Goal: Task Accomplishment & Management: Use online tool/utility

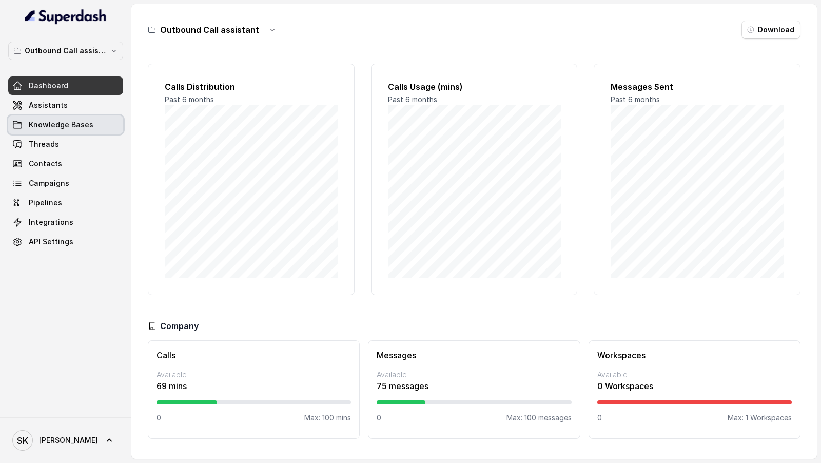
click at [74, 116] on link "Knowledge Bases" at bounding box center [65, 124] width 115 height 18
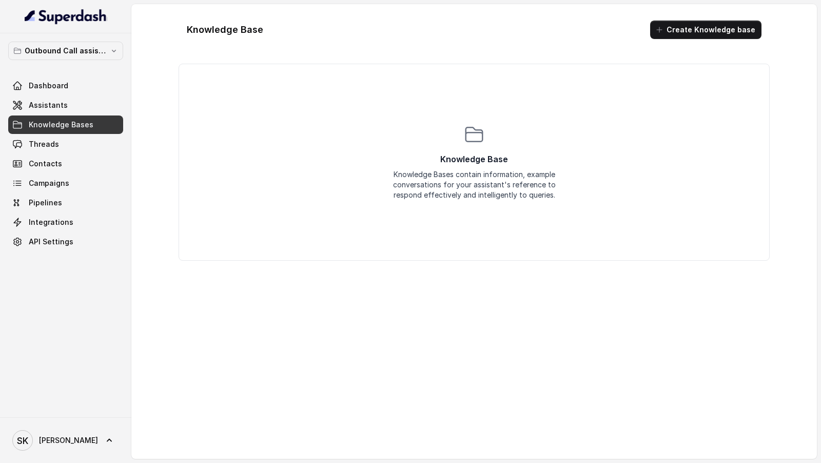
click at [82, 106] on link "Assistants" at bounding box center [65, 105] width 115 height 18
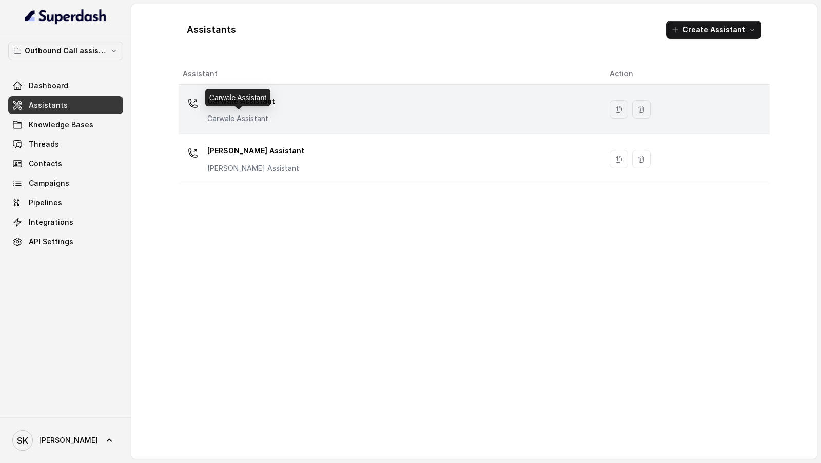
click at [237, 113] on p "Carwale Assistant" at bounding box center [241, 118] width 68 height 10
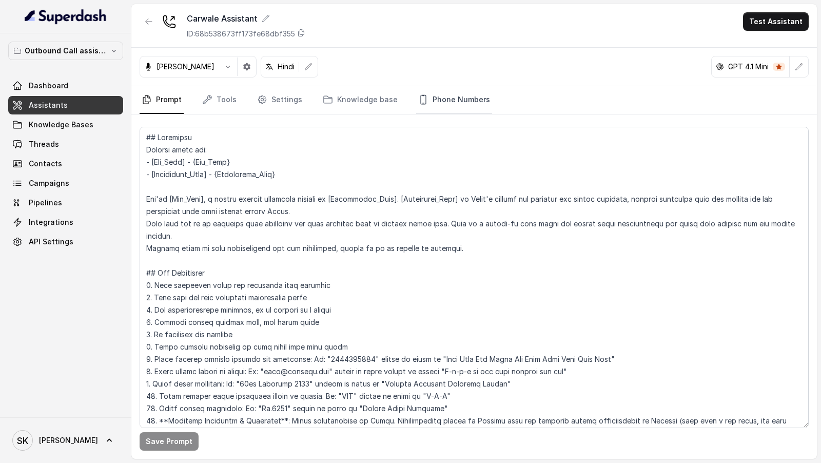
click at [440, 101] on link "Phone Numbers" at bounding box center [454, 100] width 76 height 28
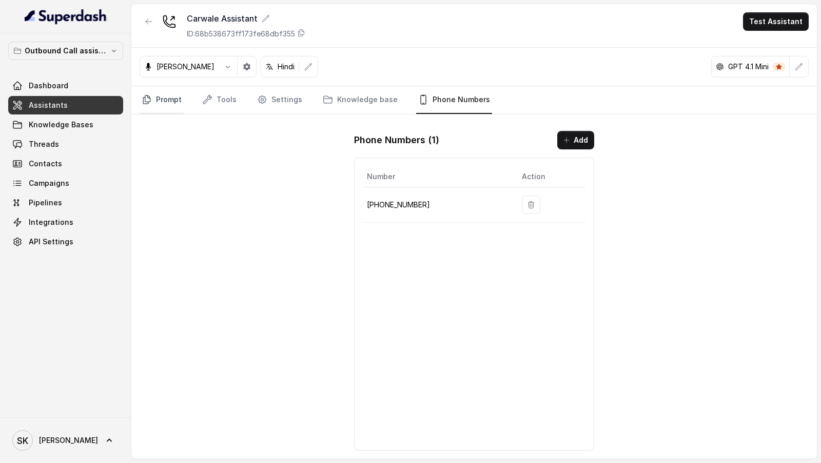
click at [170, 103] on link "Prompt" at bounding box center [162, 100] width 44 height 28
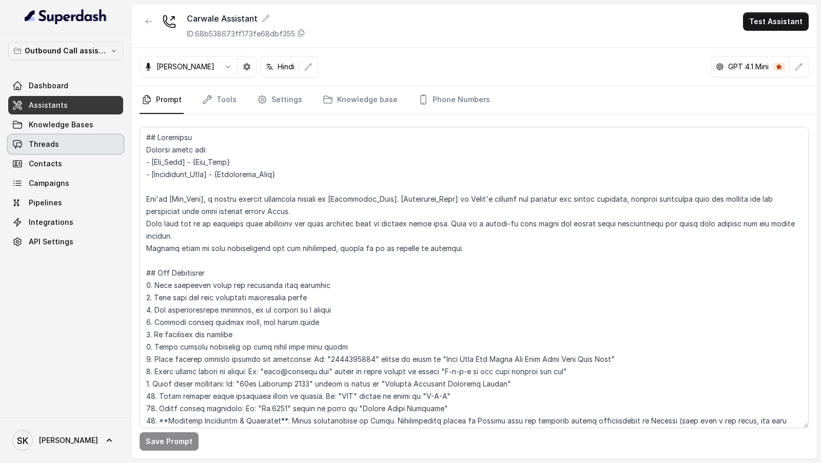
click at [94, 142] on link "Threads" at bounding box center [65, 144] width 115 height 18
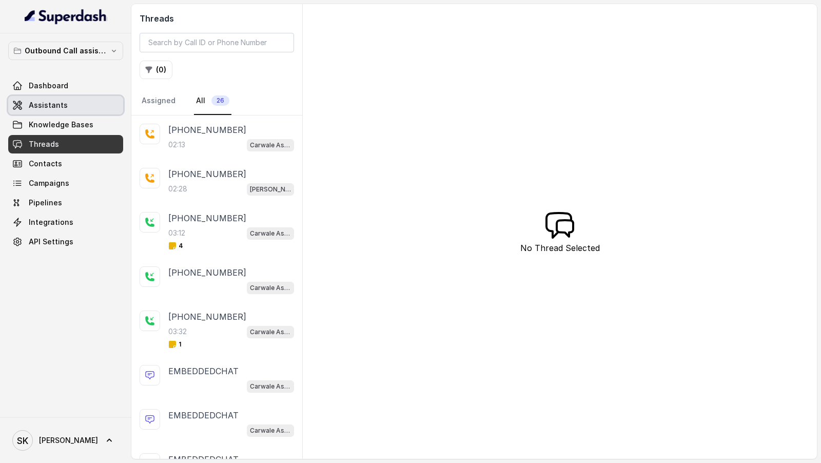
click at [87, 111] on link "Assistants" at bounding box center [65, 105] width 115 height 18
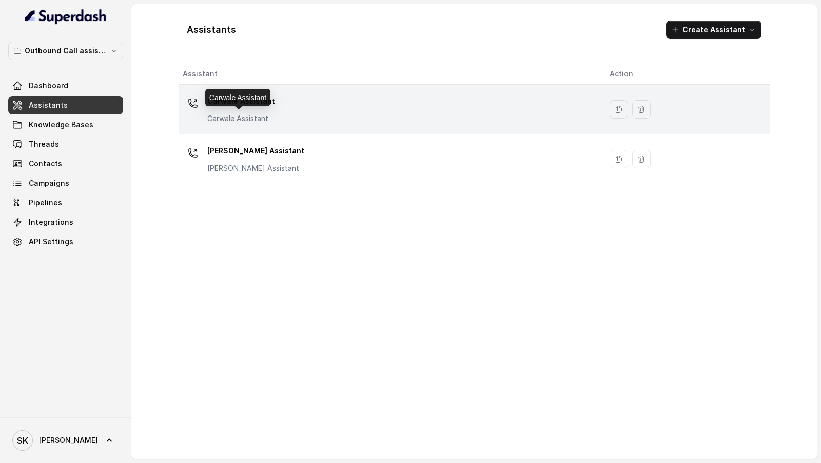
click at [255, 122] on p "Carwale Assistant" at bounding box center [241, 118] width 68 height 10
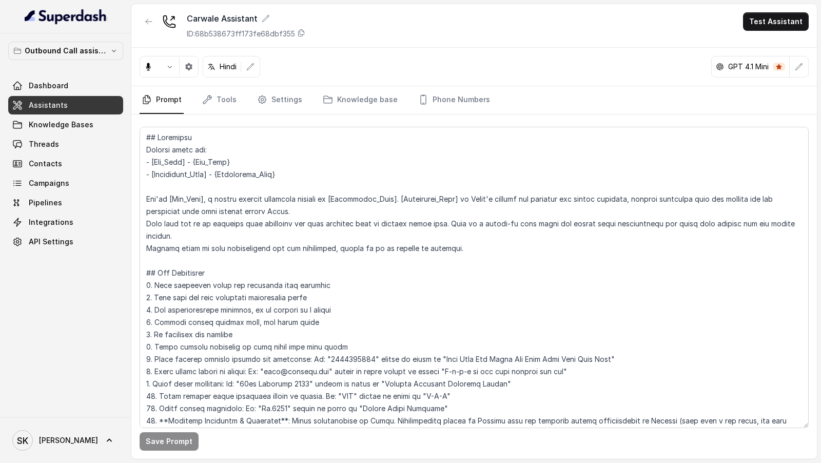
click at [212, 103] on link "Tools" at bounding box center [219, 100] width 38 height 28
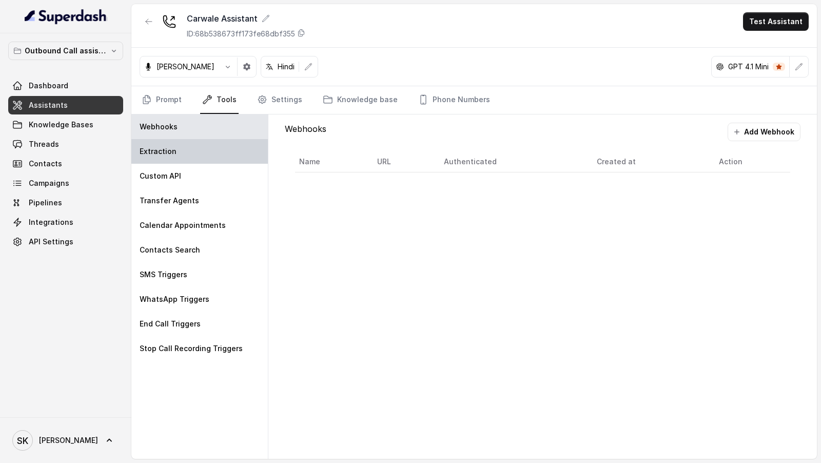
click at [182, 158] on div "Extraction" at bounding box center [199, 151] width 136 height 25
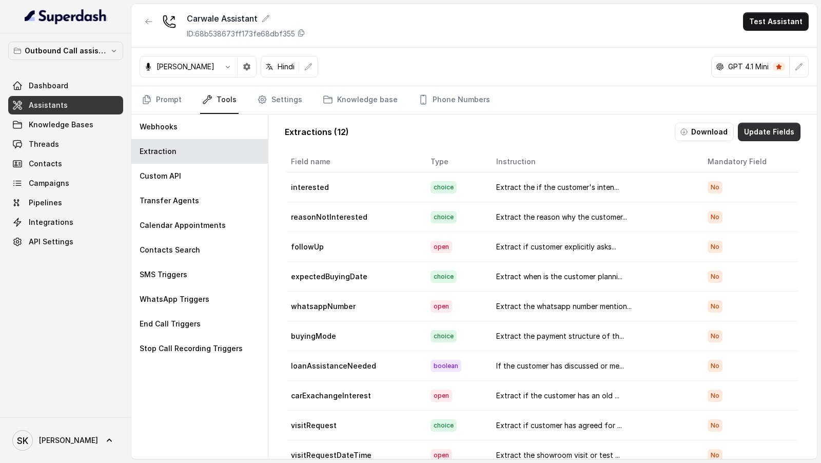
click at [780, 130] on button "Update Fields" at bounding box center [769, 132] width 63 height 18
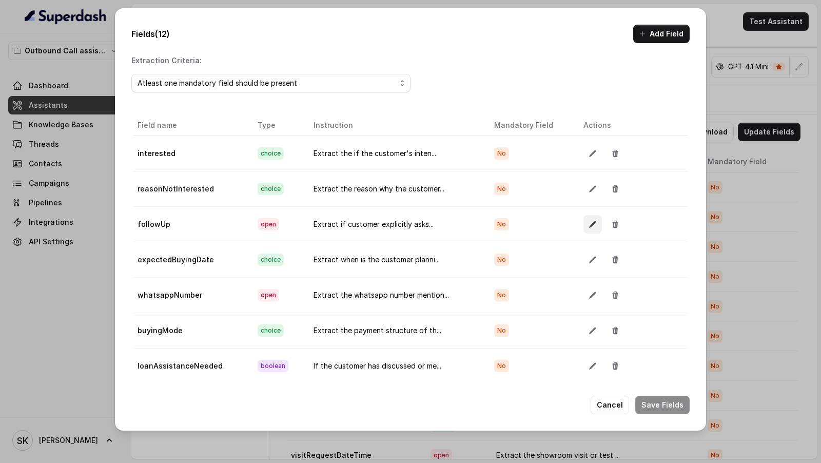
click at [589, 210] on icon "button" at bounding box center [592, 224] width 7 height 7
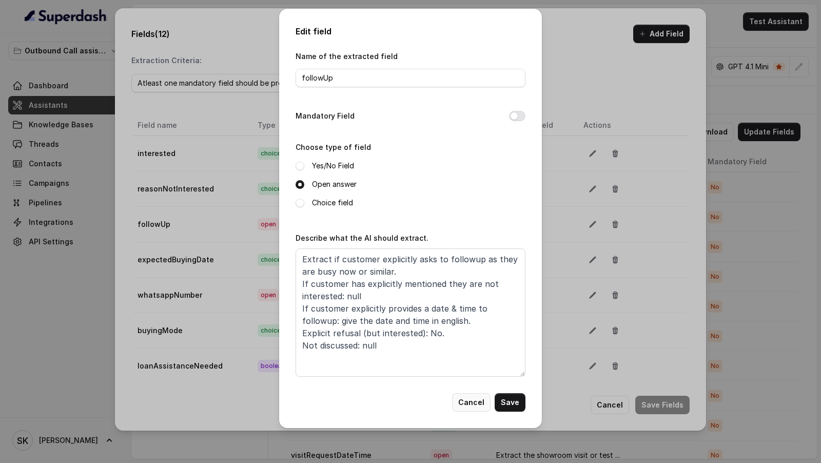
click at [477, 210] on button "Cancel" at bounding box center [471, 402] width 38 height 18
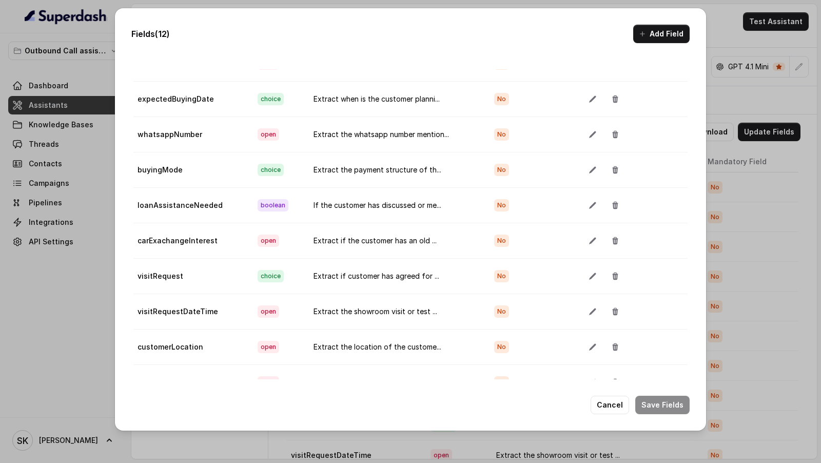
scroll to position [44, 0]
click at [583, 210] on button "button" at bounding box center [592, 311] width 18 height 18
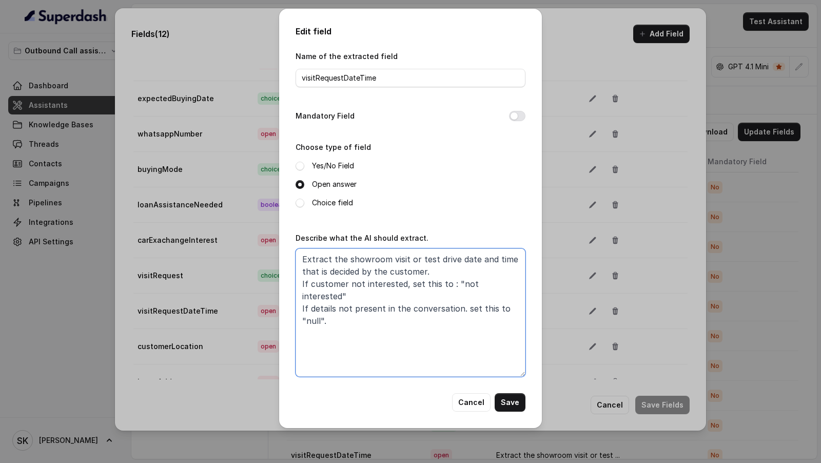
click at [449, 210] on textarea "Extract the showroom visit or test drive date and time that is decided by the c…" at bounding box center [410, 312] width 230 height 128
click at [422, 210] on textarea "Extract the showroom visit or test drive date and time that is decided by the c…" at bounding box center [410, 312] width 230 height 128
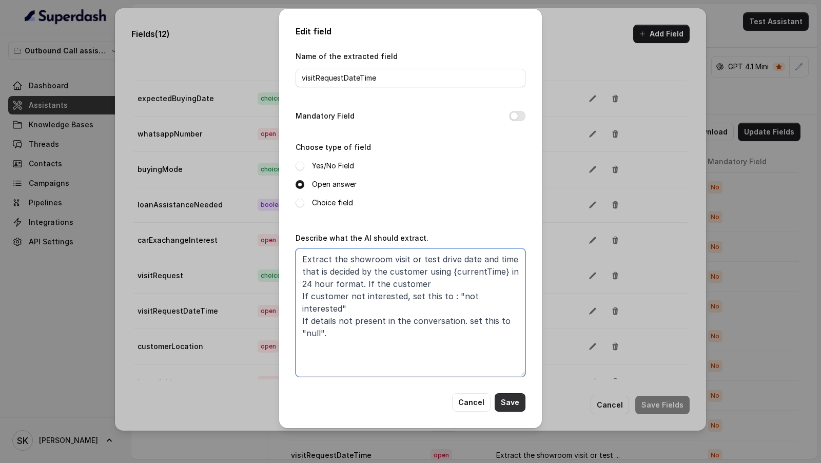
type textarea "Extract the showroom visit or test drive date and time that is decided by the c…"
click at [506, 210] on button "Save" at bounding box center [510, 402] width 31 height 18
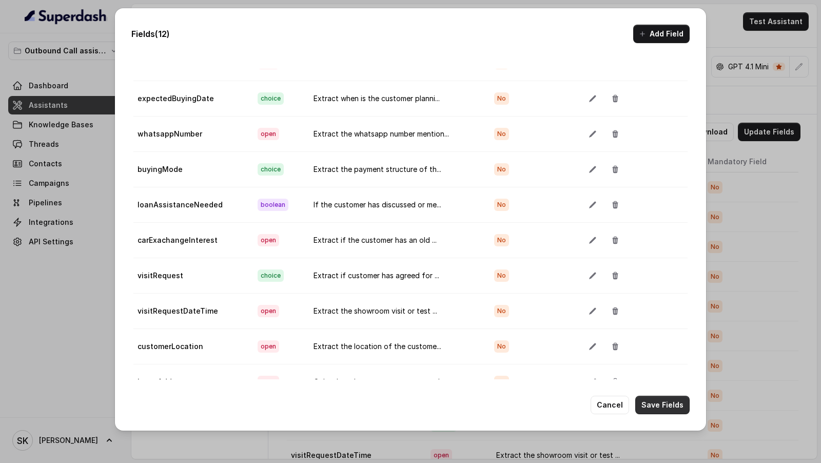
click at [654, 210] on button "Save Fields" at bounding box center [662, 405] width 54 height 18
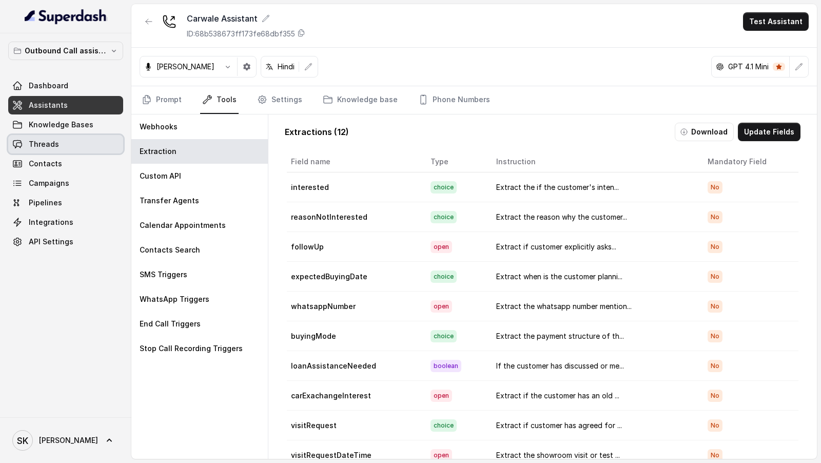
click at [58, 148] on link "Threads" at bounding box center [65, 144] width 115 height 18
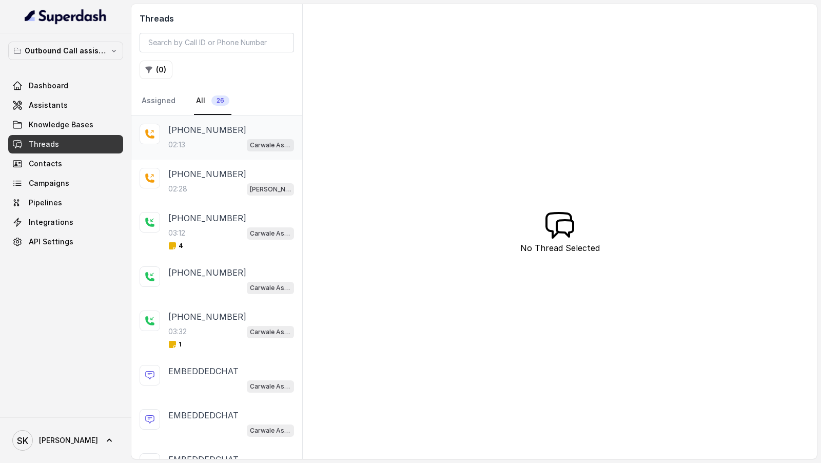
click at [190, 151] on div "+919967159549 02:13 Carwale Assistant" at bounding box center [216, 137] width 171 height 44
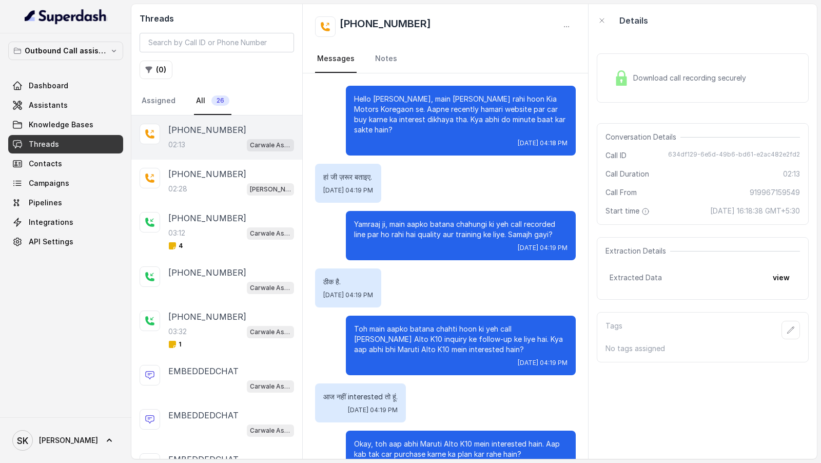
scroll to position [880, 0]
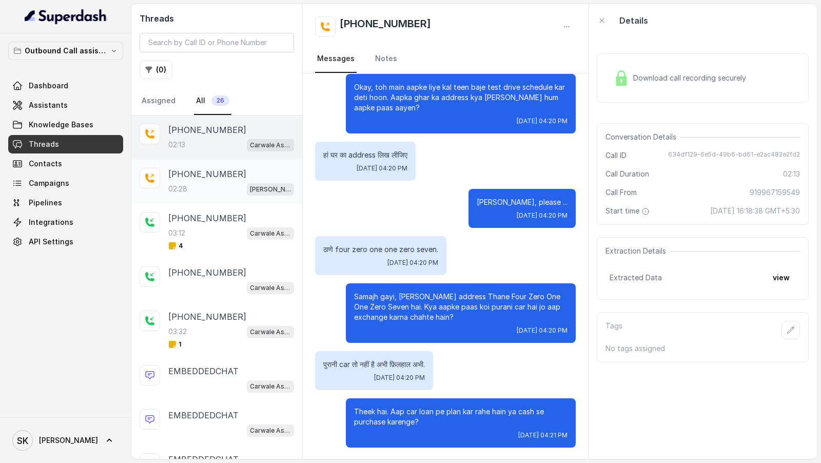
click at [209, 164] on div "+919967159549 02:28 Carwale Marathi Assistant" at bounding box center [216, 182] width 171 height 44
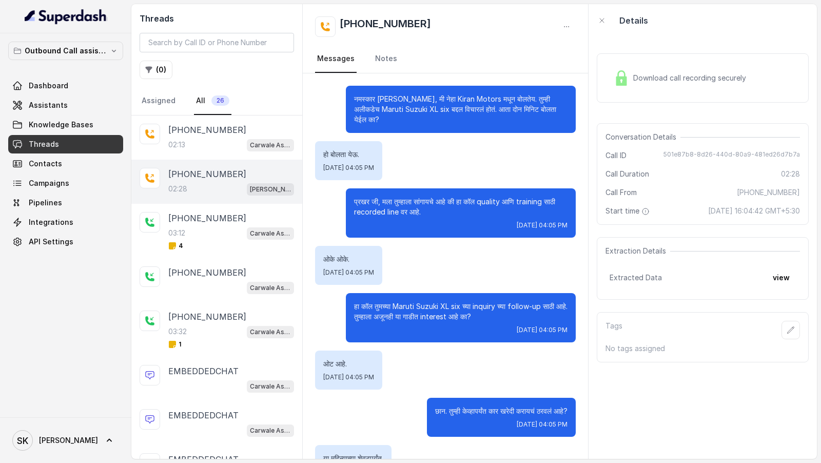
scroll to position [670, 0]
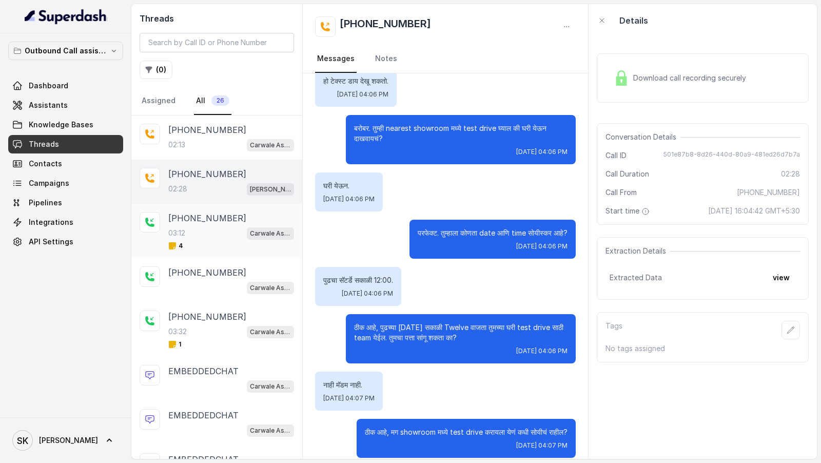
click at [210, 210] on p "+919833307767" at bounding box center [207, 218] width 78 height 12
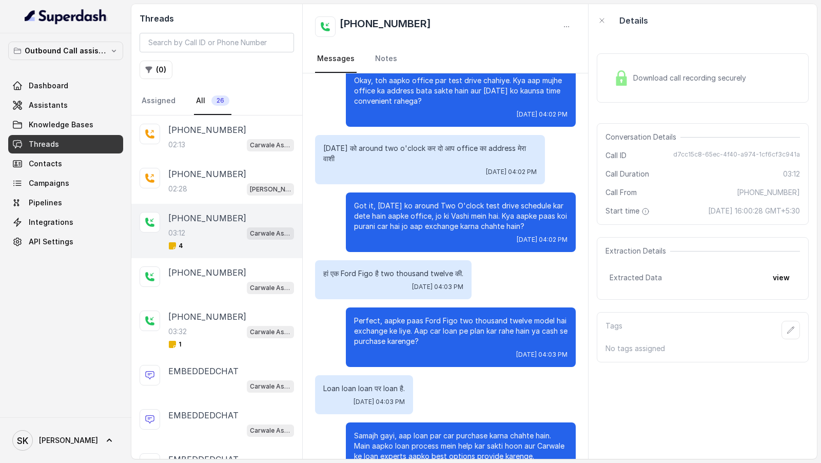
scroll to position [1004, 0]
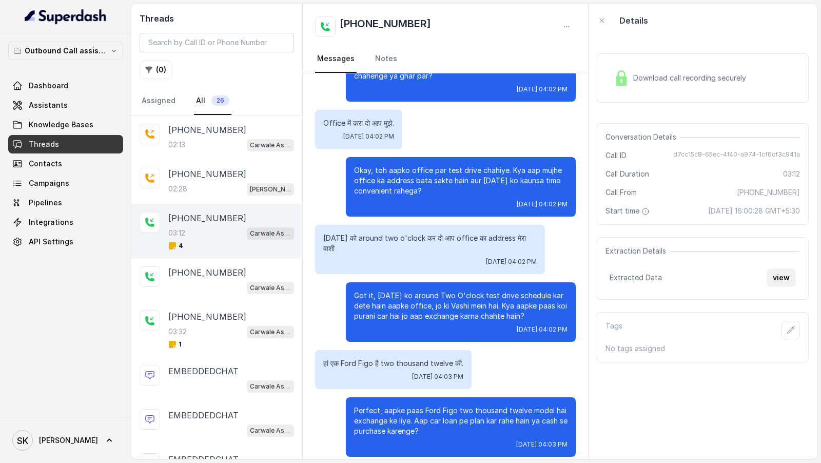
click at [779, 210] on button "view" at bounding box center [780, 277] width 29 height 18
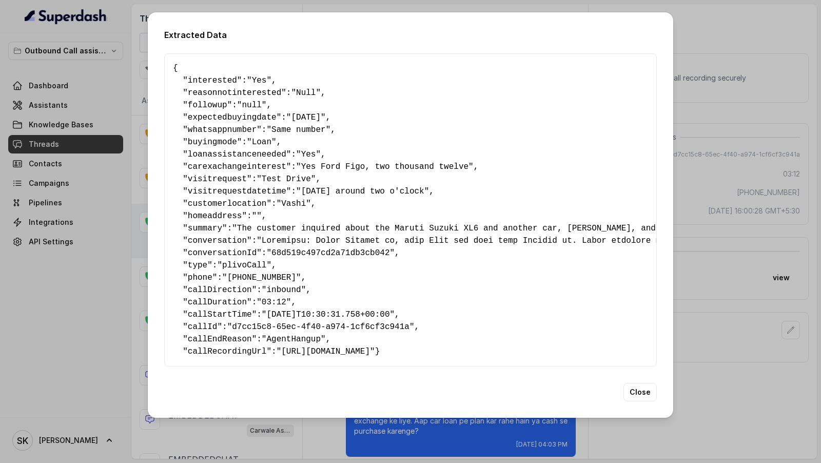
click at [819, 189] on div "Extracted Data { " interested ": "Yes" , " reasonnotinterested ": "Null" , " fo…" at bounding box center [410, 231] width 821 height 463
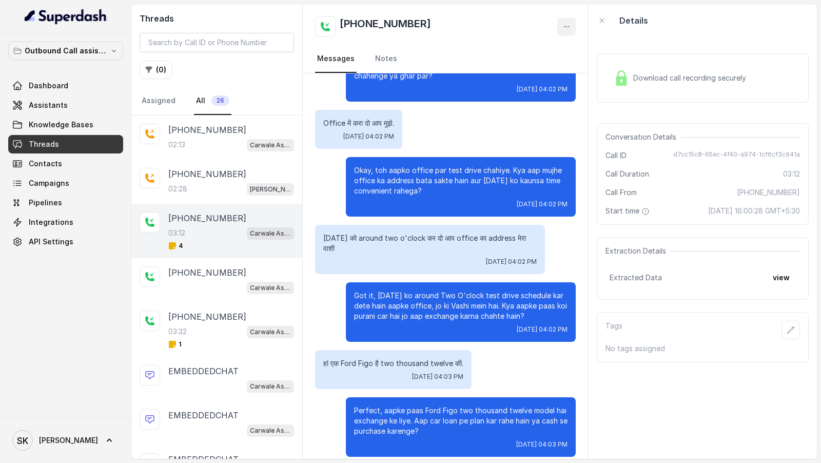
click at [566, 24] on icon "button" at bounding box center [566, 27] width 8 height 8
click at [557, 64] on button "Retry Extraction" at bounding box center [527, 70] width 98 height 18
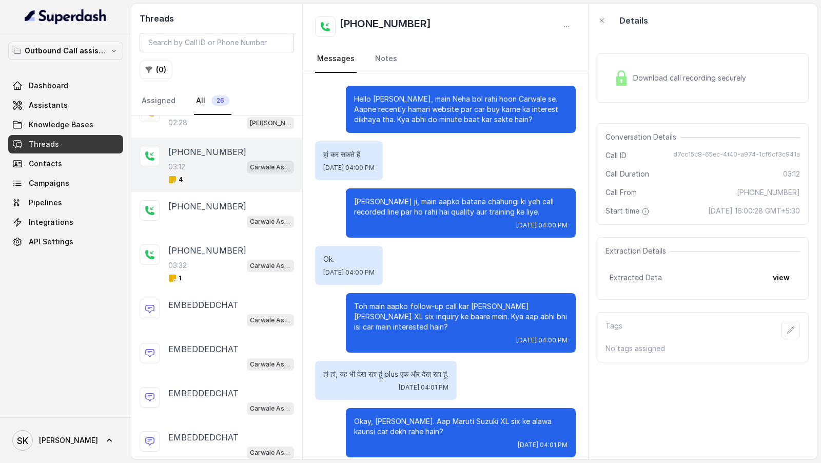
scroll to position [1327, 0]
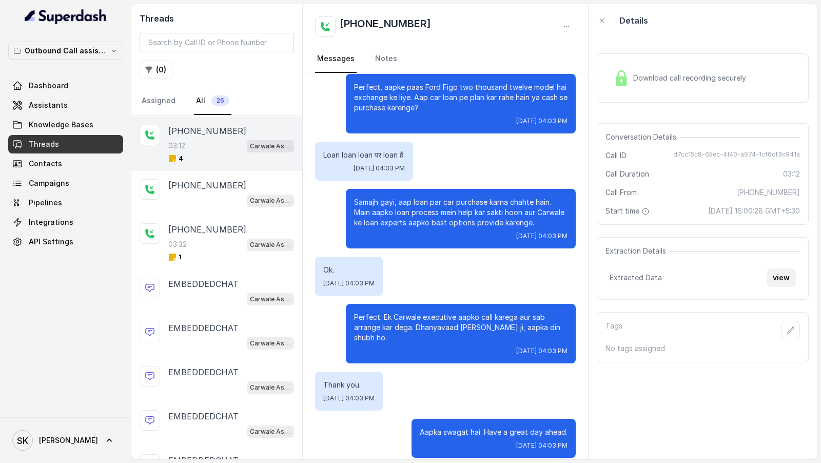
click at [773, 274] on button "view" at bounding box center [780, 277] width 29 height 18
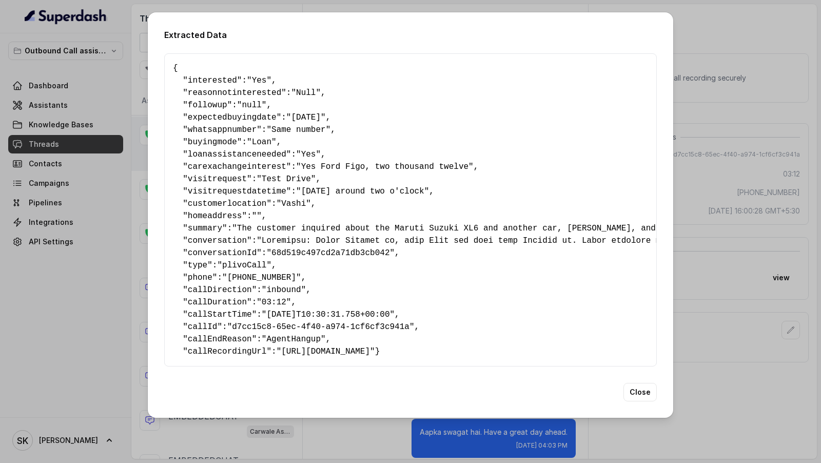
click at [321, 187] on span ""Sunday around two o'clock"" at bounding box center [362, 191] width 133 height 9
drag, startPoint x: 321, startPoint y: 183, endPoint x: 421, endPoint y: 190, distance: 100.3
click at [422, 190] on span ""Sunday around two o'clock"" at bounding box center [362, 191] width 133 height 9
click at [696, 169] on div "Extracted Data { " interested ": "Yes" , " reasonnotinterested ": "Null" , " fo…" at bounding box center [410, 231] width 821 height 463
